Goal: Information Seeking & Learning: Learn about a topic

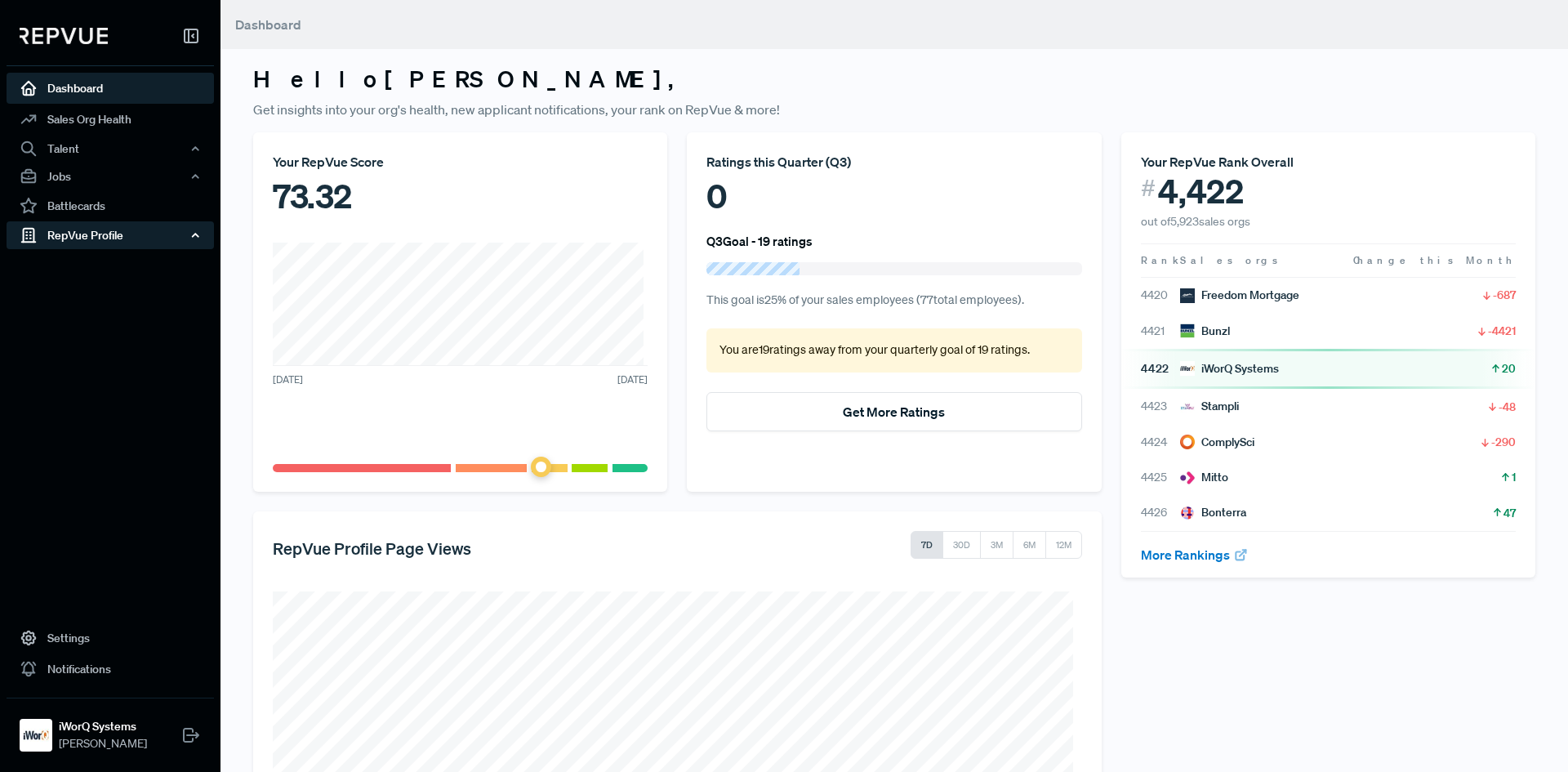
click at [146, 246] on div "RepVue Profile" at bounding box center [110, 235] width 207 height 28
click at [71, 293] on link "Reviews" at bounding box center [132, 293] width 207 height 26
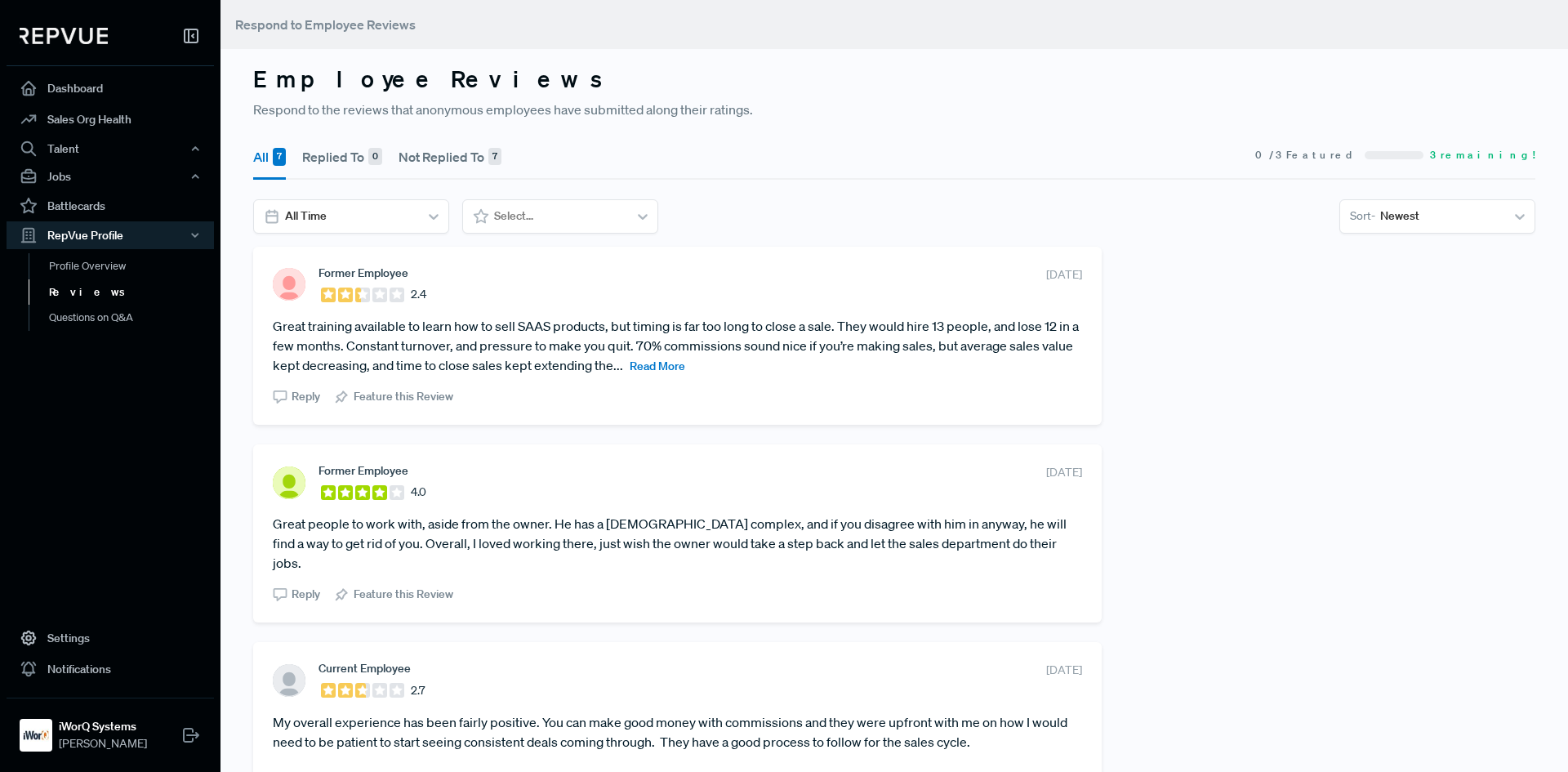
click at [685, 367] on span "Read More" at bounding box center [657, 366] width 56 height 15
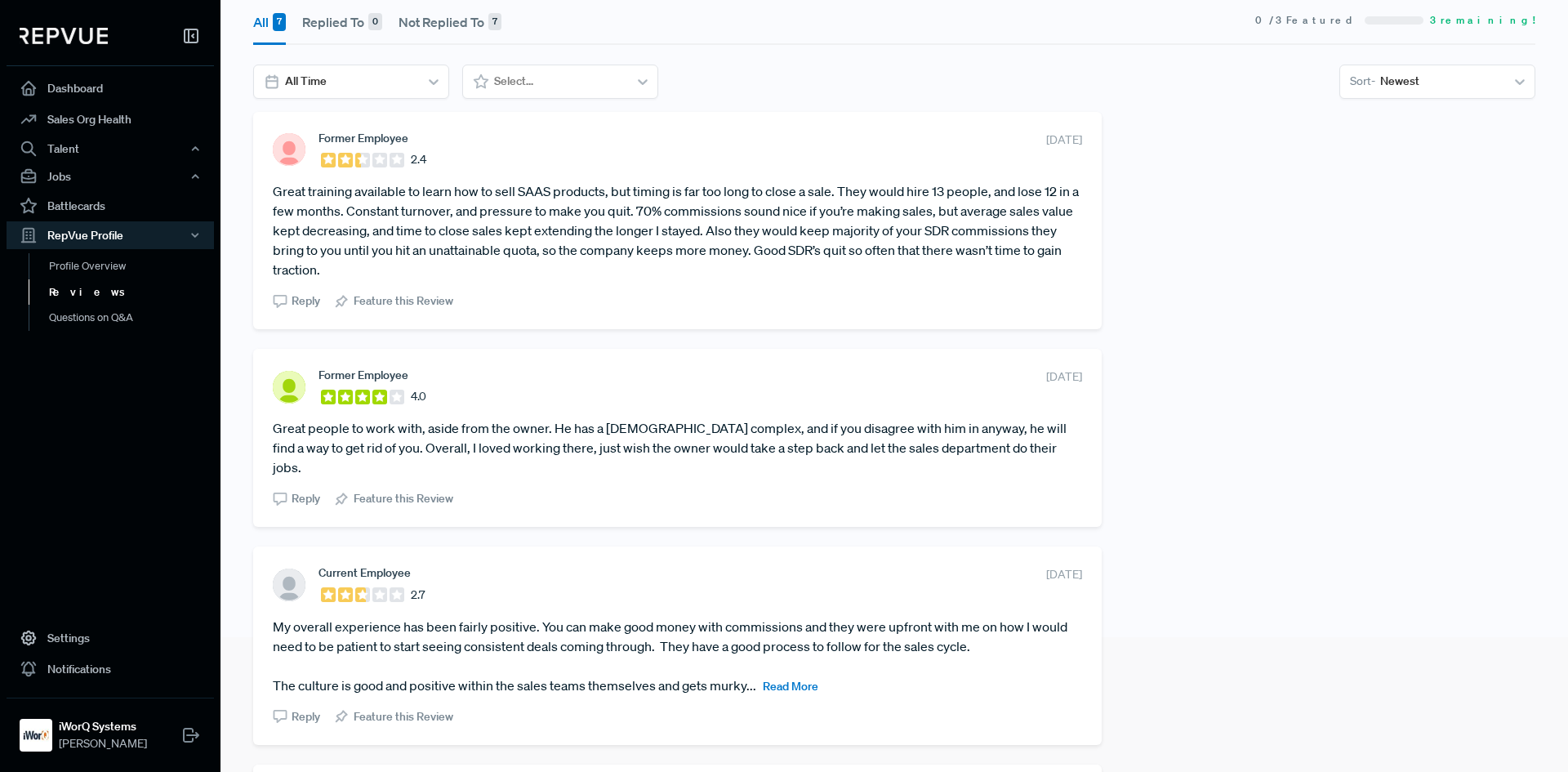
scroll to position [245, 0]
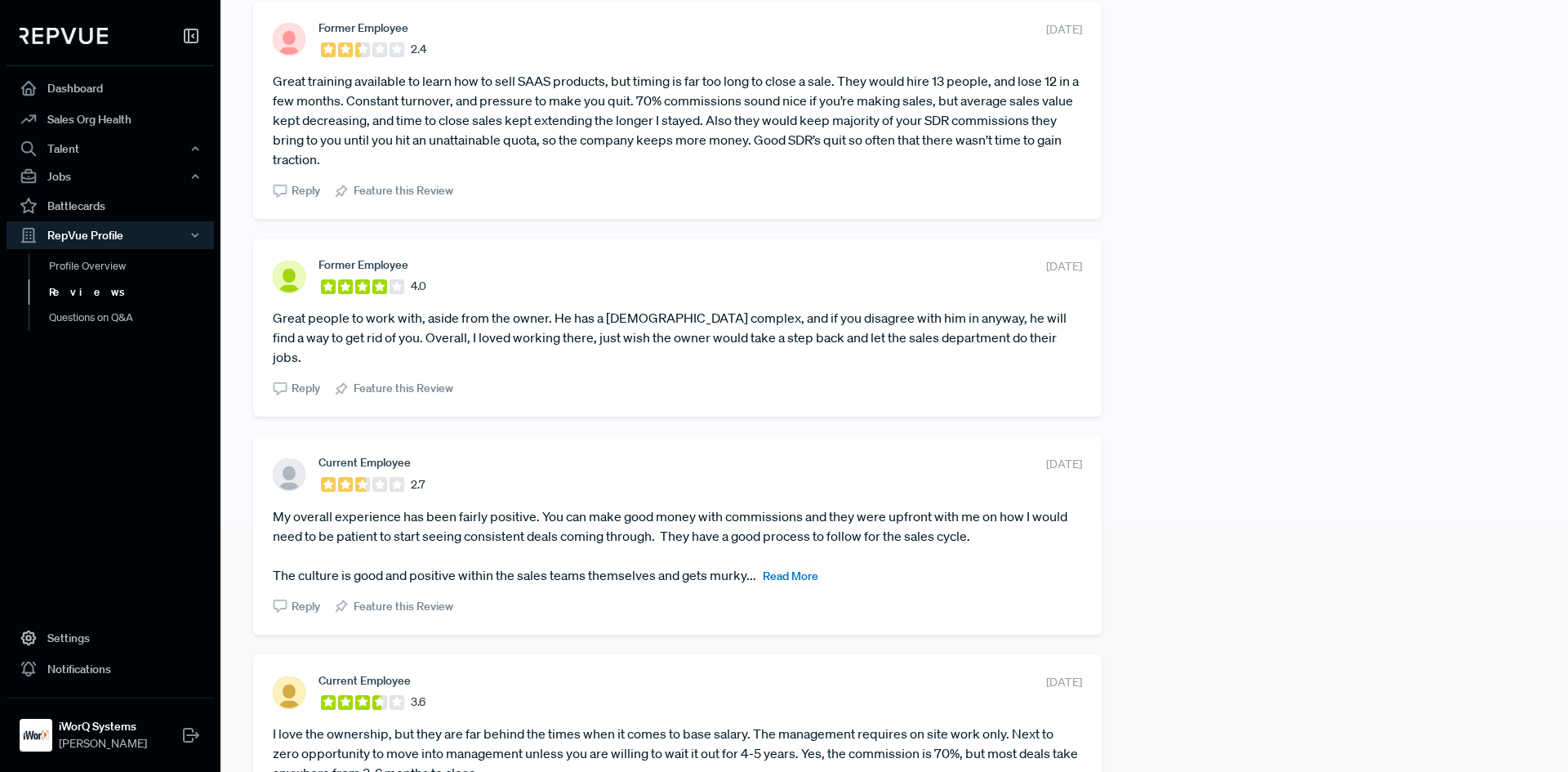
click at [799, 568] on span "Read More" at bounding box center [790, 575] width 56 height 15
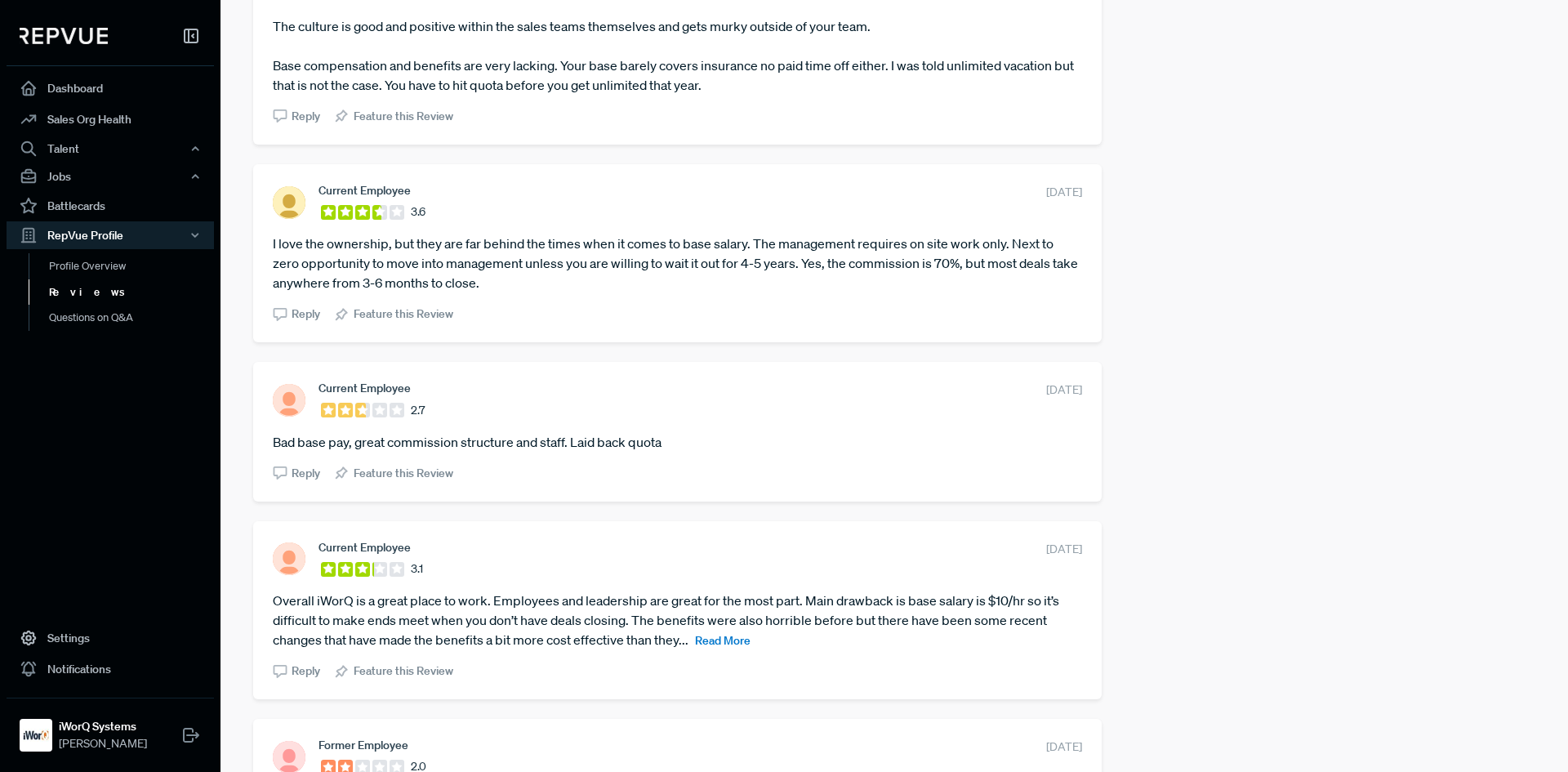
scroll to position [817, 0]
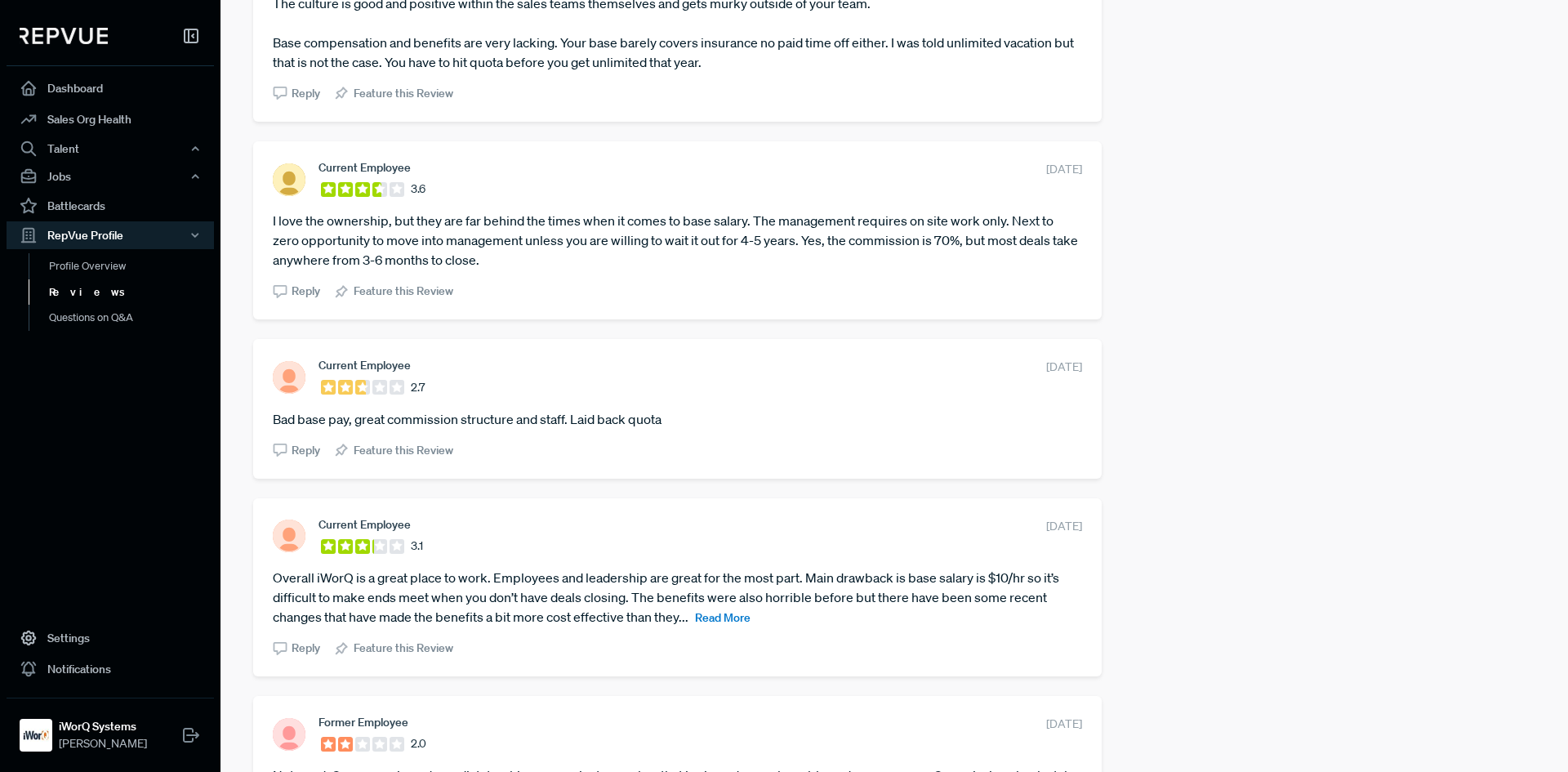
click at [710, 610] on span "Read More" at bounding box center [723, 617] width 56 height 15
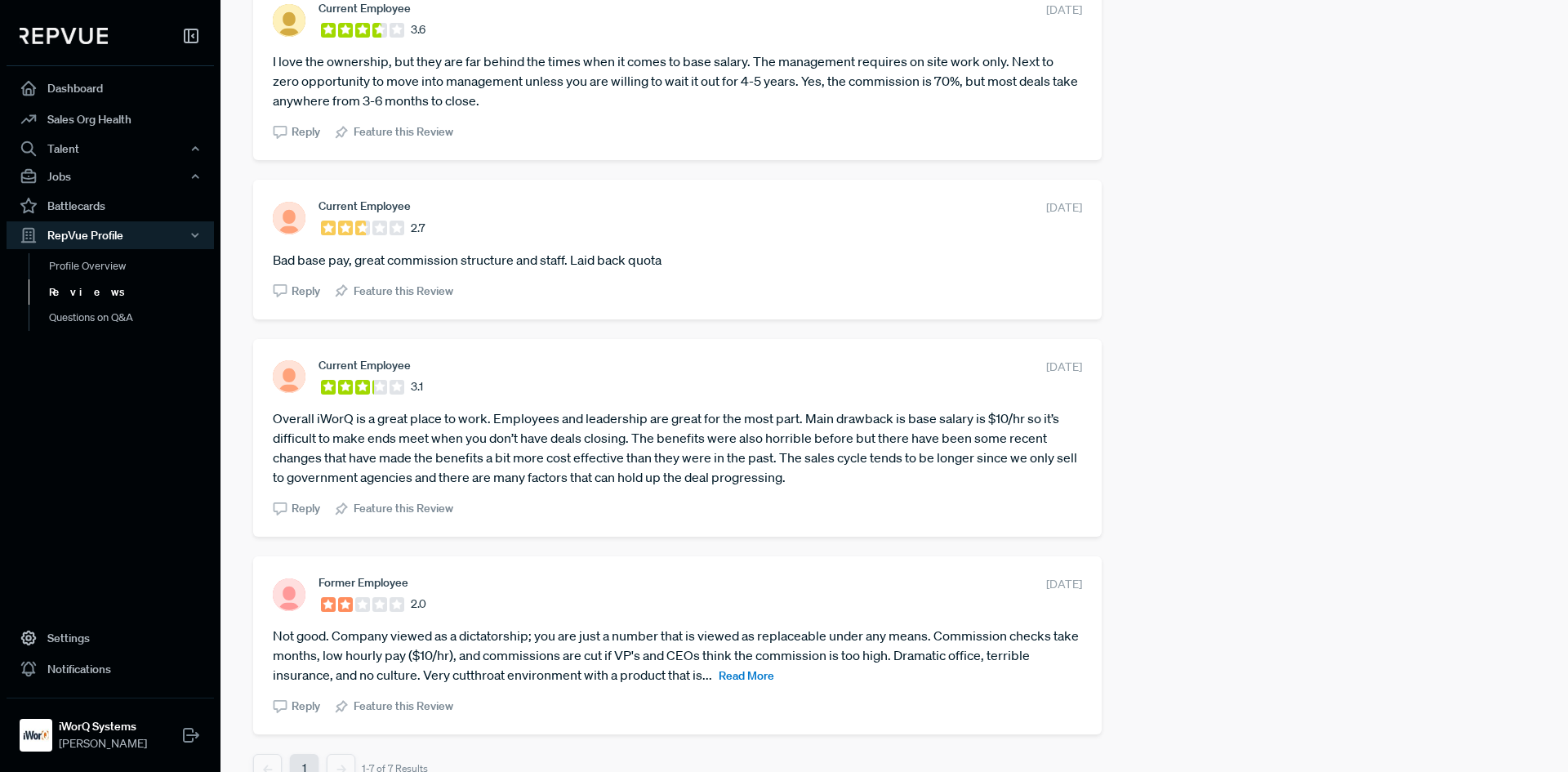
scroll to position [986, 0]
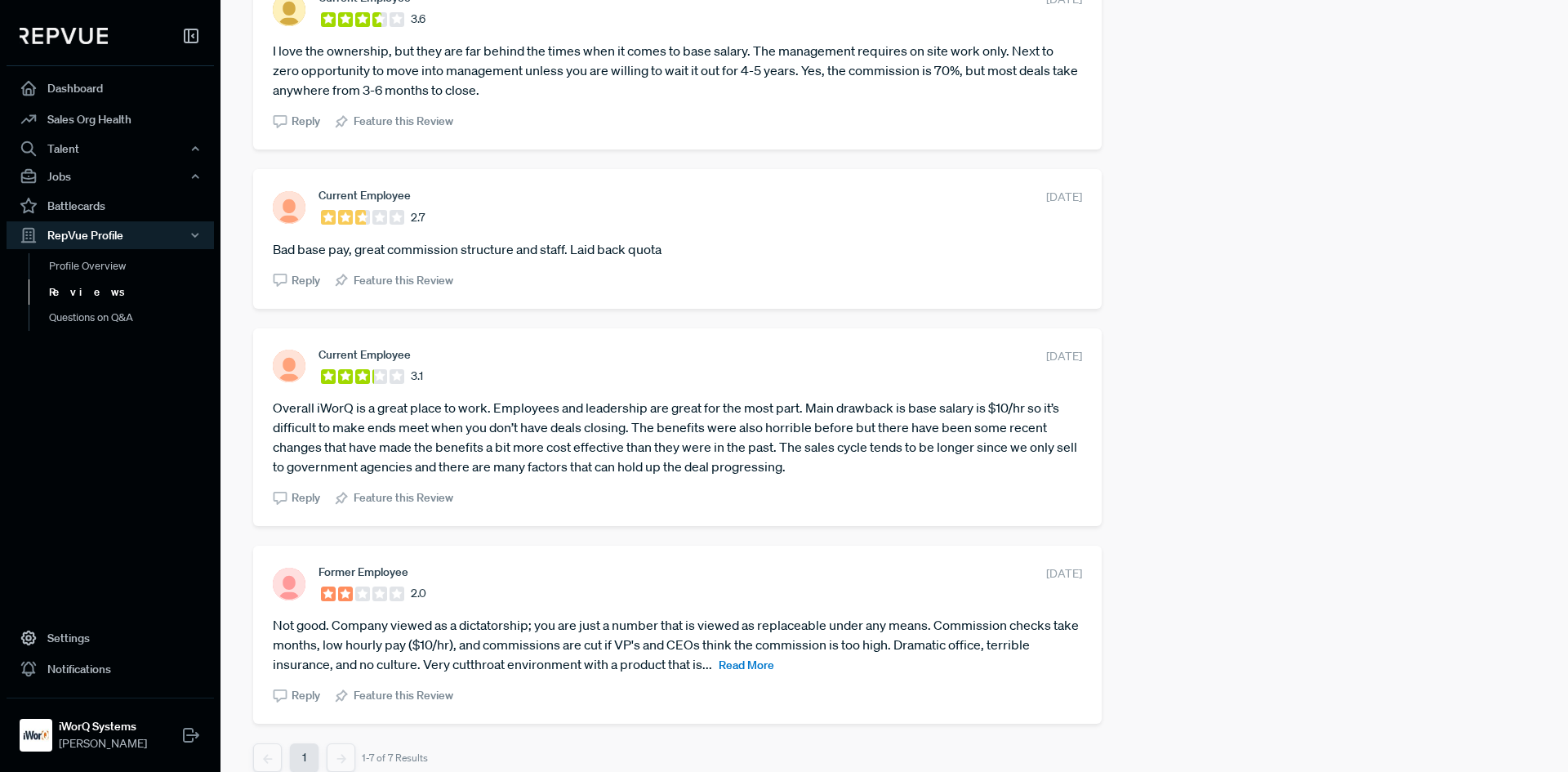
click at [762, 658] on span "Read More" at bounding box center [746, 664] width 56 height 15
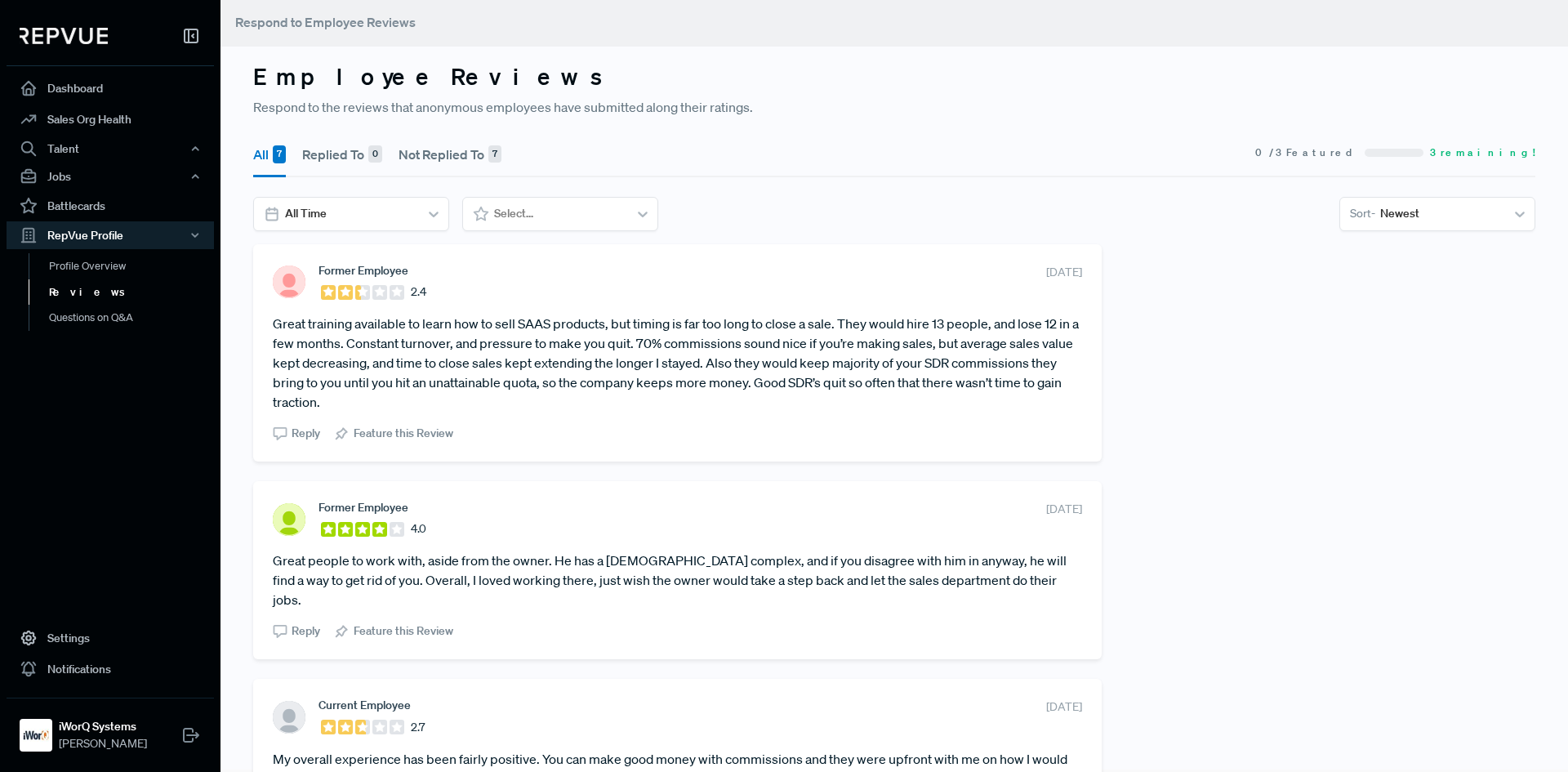
scroll to position [0, 0]
click at [188, 736] on use at bounding box center [191, 734] width 15 height 13
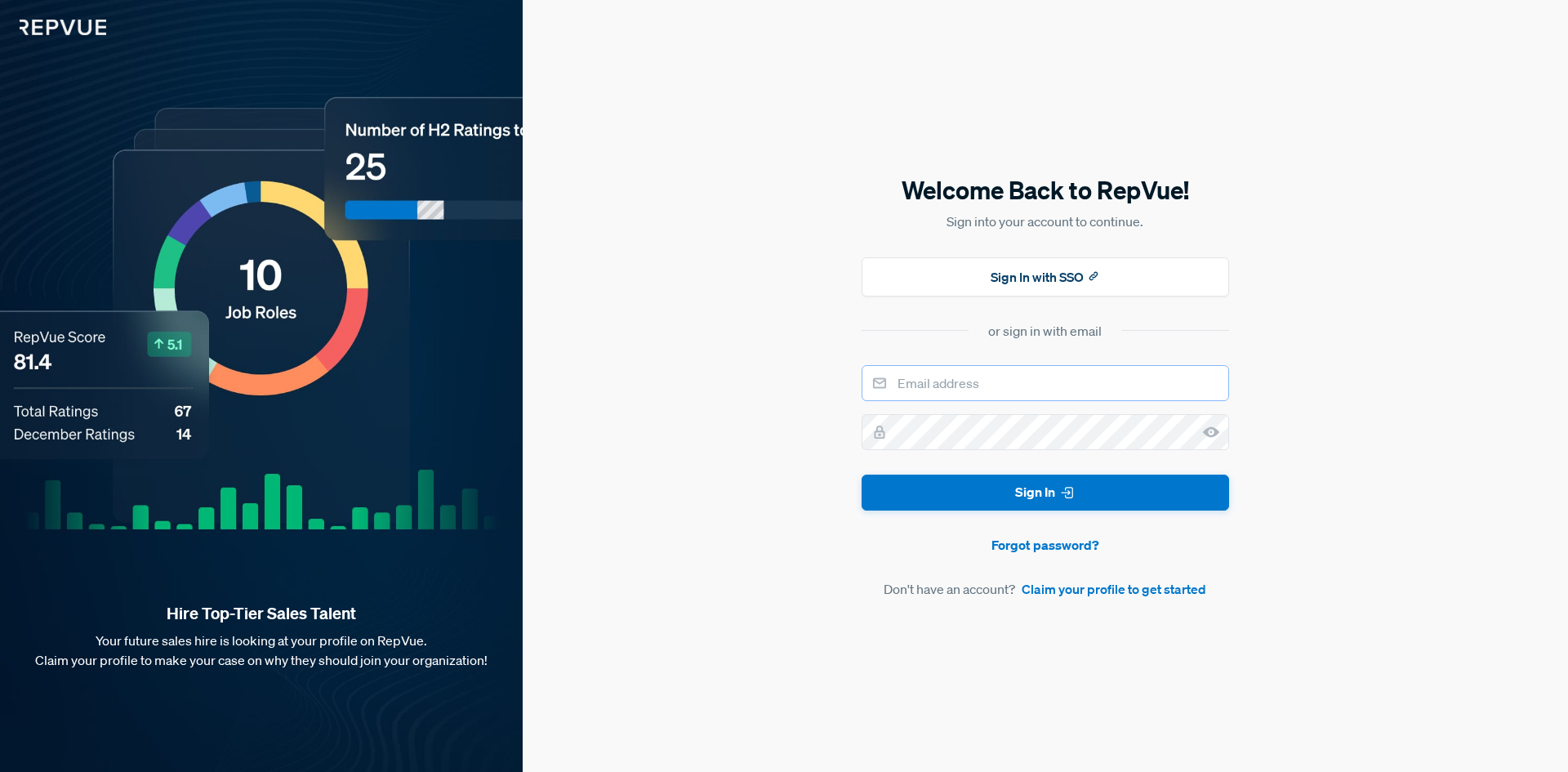
click at [1015, 381] on input "email" at bounding box center [1045, 383] width 367 height 36
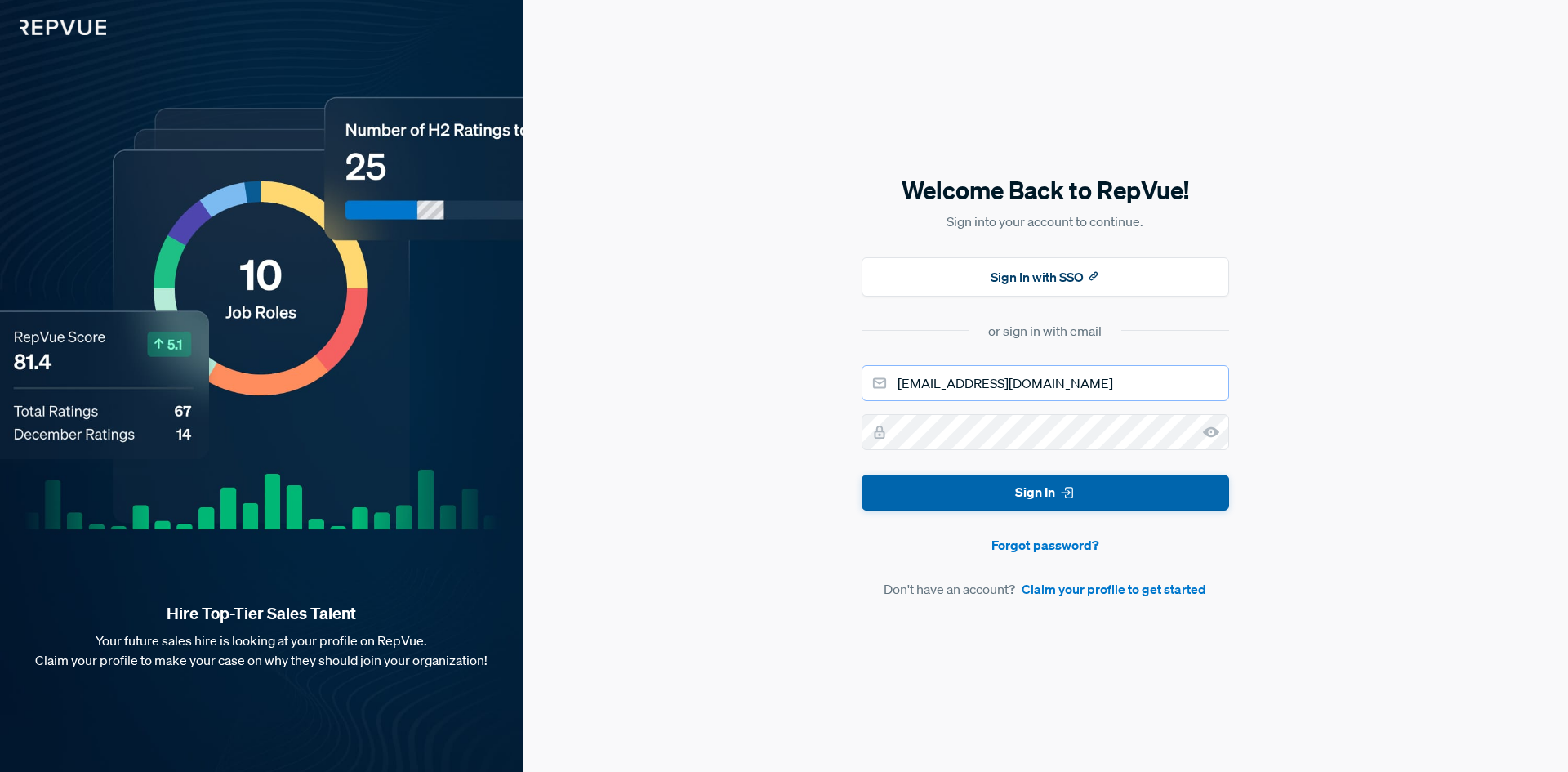
type input "[EMAIL_ADDRESS][DOMAIN_NAME]"
click at [1047, 496] on button "Sign In" at bounding box center [1045, 492] width 367 height 37
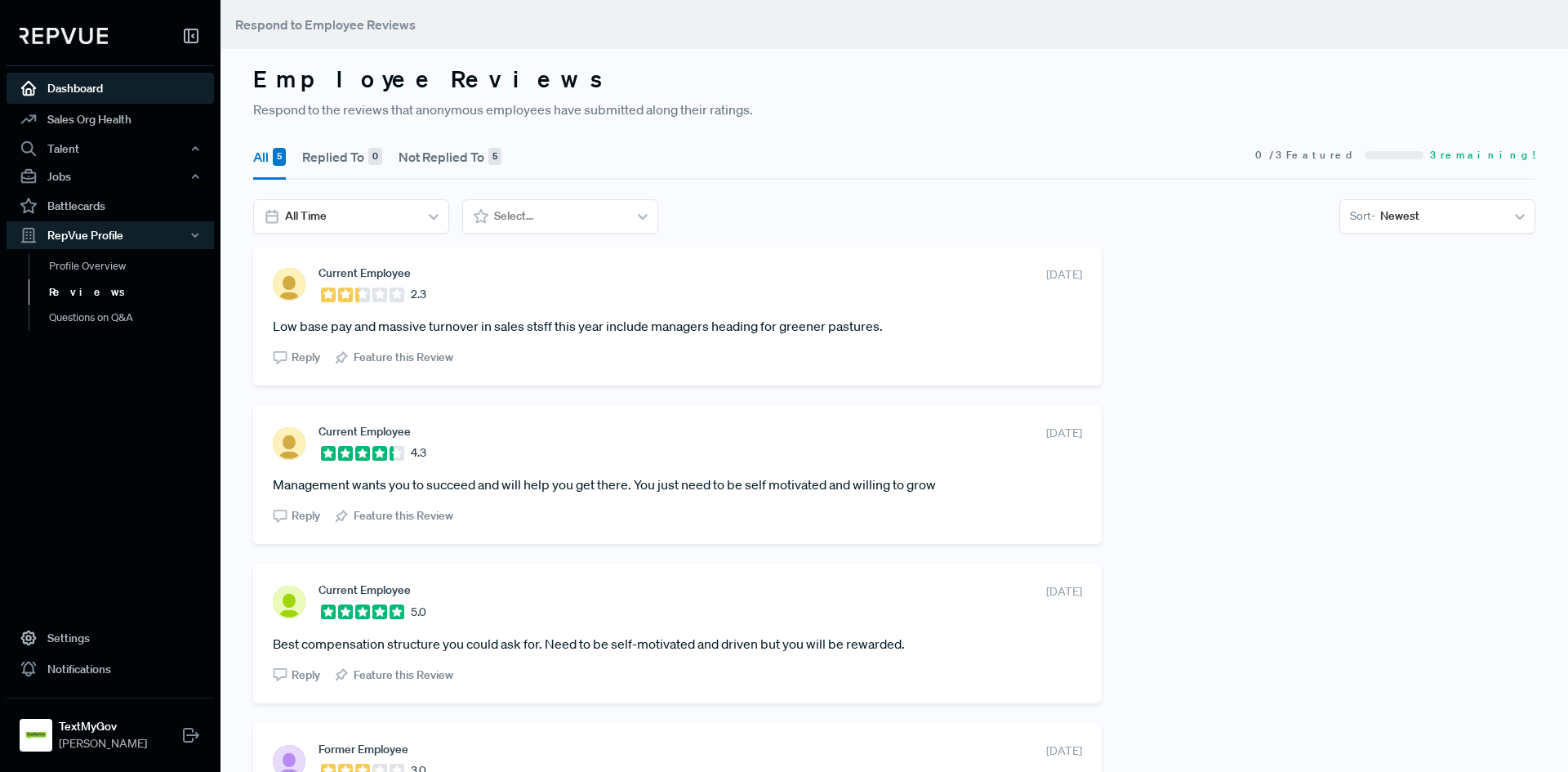
click at [151, 95] on link "Dashboard" at bounding box center [110, 88] width 207 height 31
